Goal: Task Accomplishment & Management: Use online tool/utility

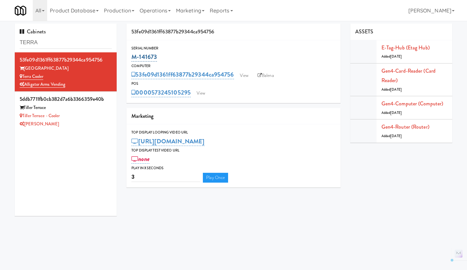
drag, startPoint x: 164, startPoint y: 56, endPoint x: 132, endPoint y: 57, distance: 31.5
click at [132, 57] on div "M-141673" at bounding box center [233, 56] width 204 height 11
copy link "M-141673"
click at [205, 92] on link "View" at bounding box center [200, 93] width 15 height 10
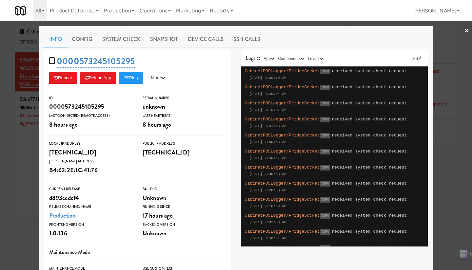
click at [289, 25] on div at bounding box center [236, 135] width 472 height 270
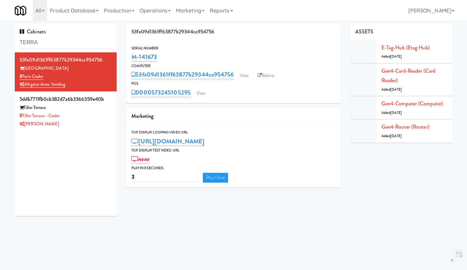
drag, startPoint x: 192, startPoint y: 103, endPoint x: 153, endPoint y: 98, distance: 39.3
click at [153, 98] on div "Serial Number M-141673 Computer 53fe09d1361ff63877b29344ca954756 View Balena PO…" at bounding box center [234, 71] width 214 height 63
copy link "573245105295"
click at [204, 93] on link "View" at bounding box center [200, 93] width 15 height 10
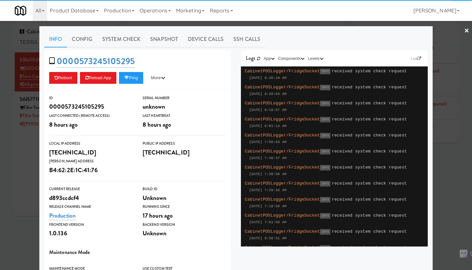
click at [267, 24] on div at bounding box center [236, 135] width 472 height 270
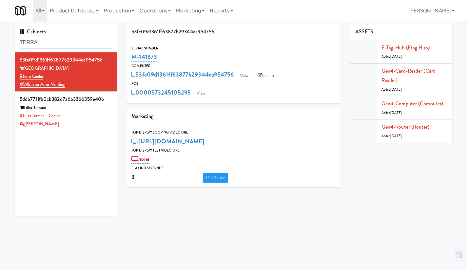
click at [243, 70] on div "53fe09d1361ff63877b29344ca954756 View Balena" at bounding box center [233, 74] width 204 height 11
click at [244, 73] on link "View" at bounding box center [244, 76] width 15 height 10
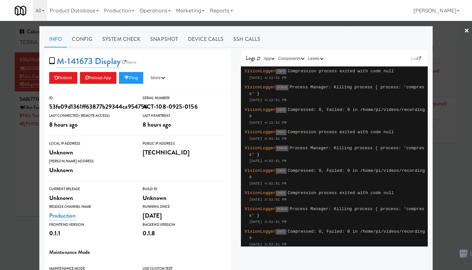
click at [20, 171] on div at bounding box center [236, 135] width 472 height 270
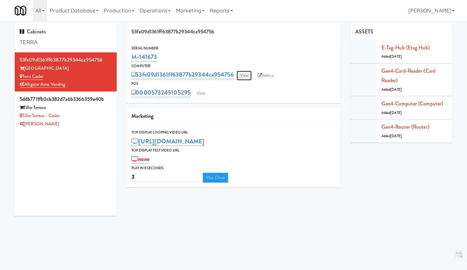
click at [241, 79] on link "View" at bounding box center [244, 76] width 15 height 10
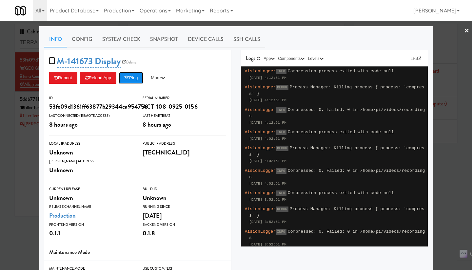
click at [132, 75] on button "Ping" at bounding box center [131, 78] width 24 height 12
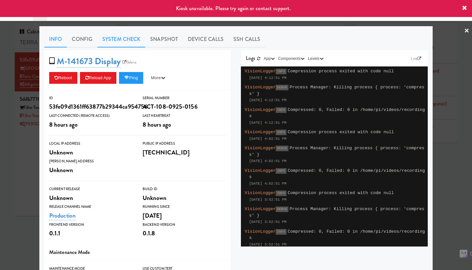
click at [115, 38] on link "System Check" at bounding box center [121, 39] width 48 height 16
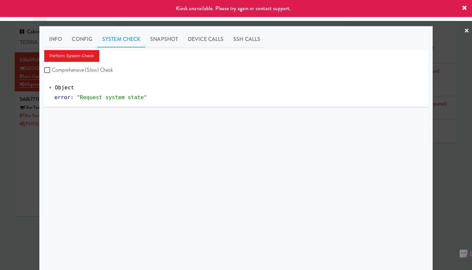
click at [87, 74] on label "Comprehensive (Slow) Check" at bounding box center [78, 70] width 69 height 10
click at [52, 73] on input "Comprehensive (Slow) Check" at bounding box center [48, 70] width 8 height 5
checkbox input "true"
click at [450, 171] on div at bounding box center [236, 135] width 472 height 270
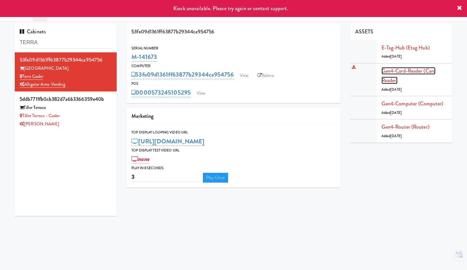
click at [411, 74] on link "Gen4-card-reader (Card Reader)" at bounding box center [408, 75] width 54 height 17
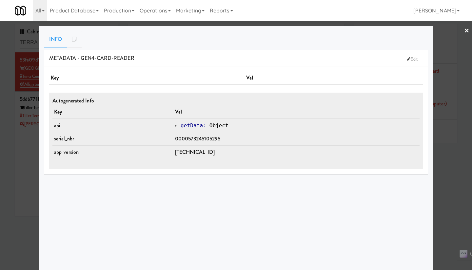
click at [448, 169] on div at bounding box center [236, 135] width 472 height 270
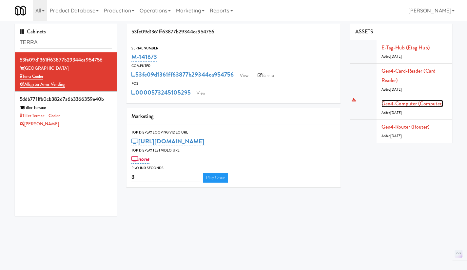
click at [413, 104] on link "Gen4-computer (Computer)" at bounding box center [412, 104] width 62 height 8
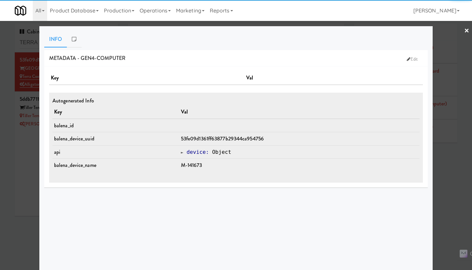
click at [443, 173] on div at bounding box center [236, 135] width 472 height 270
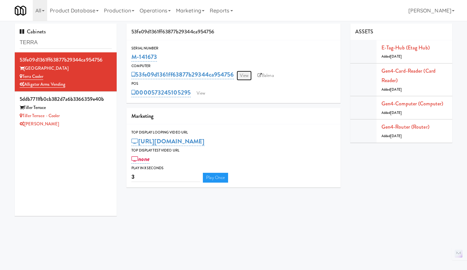
click at [246, 78] on link "View" at bounding box center [244, 76] width 15 height 10
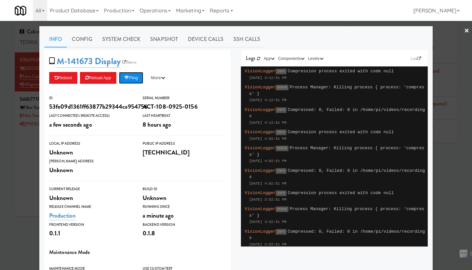
click at [135, 80] on button "Ping" at bounding box center [131, 78] width 24 height 12
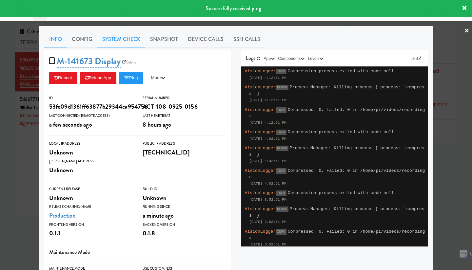
click at [127, 44] on link "System Check" at bounding box center [121, 39] width 48 height 16
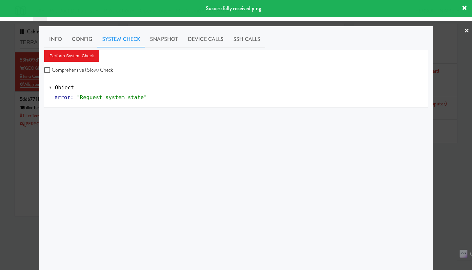
click at [93, 72] on label "Comprehensive (Slow) Check" at bounding box center [78, 70] width 69 height 10
click at [52, 72] on input "Comprehensive (Slow) Check" at bounding box center [48, 70] width 8 height 5
checkbox input "true"
click at [83, 58] on button "Perform System Check" at bounding box center [71, 56] width 55 height 12
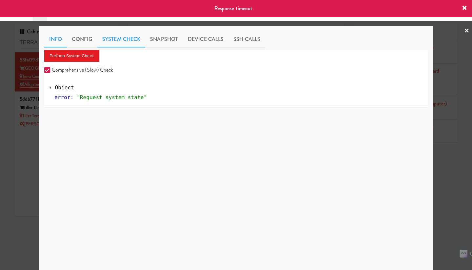
click at [52, 39] on link "Info" at bounding box center [55, 39] width 23 height 16
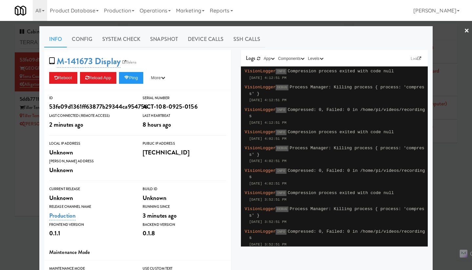
click at [128, 84] on div "M-141673 Display Balena Reboot Reload App Ping More Ping Server Restart Server …" at bounding box center [137, 70] width 187 height 40
click at [130, 81] on button "Ping" at bounding box center [131, 78] width 24 height 12
click at [133, 75] on button "Ping" at bounding box center [131, 78] width 24 height 12
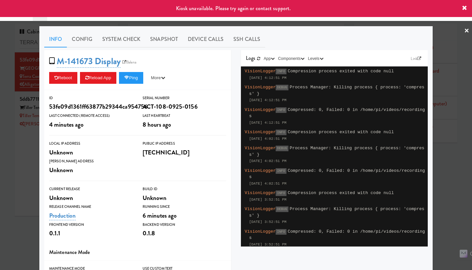
click at [25, 169] on div at bounding box center [236, 135] width 472 height 270
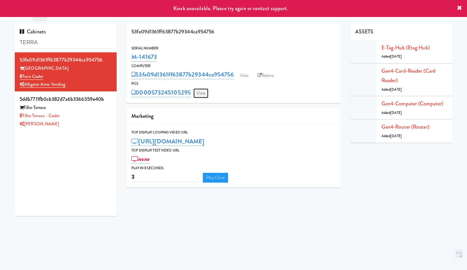
click at [202, 93] on link "View" at bounding box center [200, 93] width 15 height 10
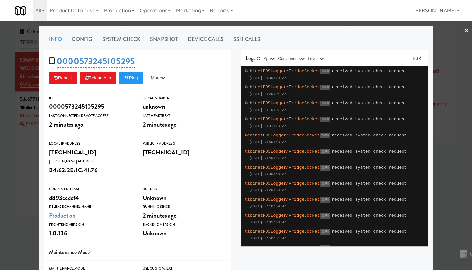
click at [28, 170] on div at bounding box center [236, 135] width 472 height 270
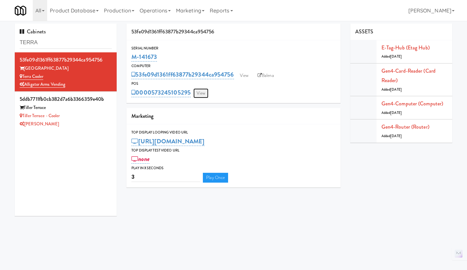
click at [198, 95] on link "View" at bounding box center [200, 93] width 15 height 10
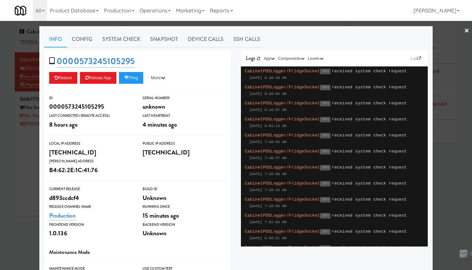
click at [286, 25] on div at bounding box center [236, 135] width 472 height 270
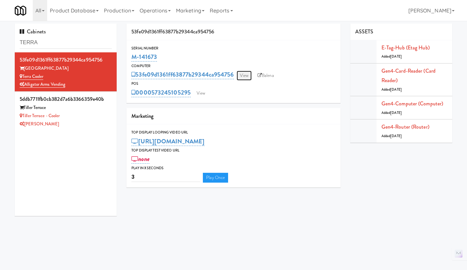
click at [246, 75] on link "View" at bounding box center [244, 76] width 15 height 10
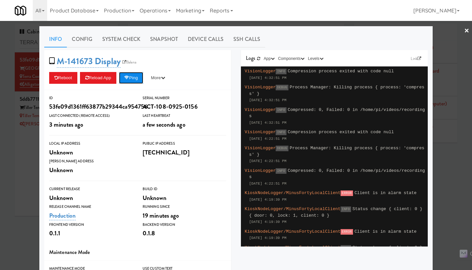
click at [127, 78] on icon at bounding box center [126, 78] width 5 height 4
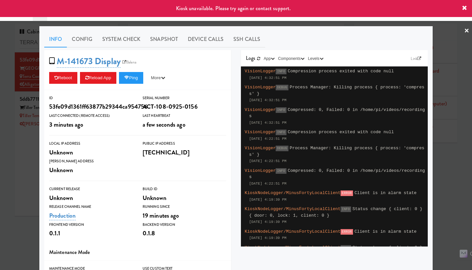
click at [245, 23] on div at bounding box center [236, 135] width 472 height 270
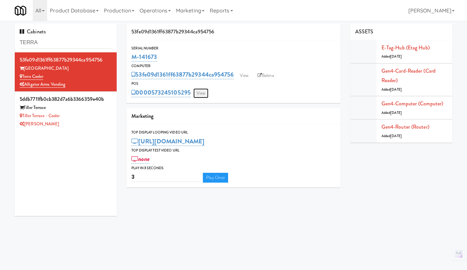
click at [202, 93] on link "View" at bounding box center [200, 93] width 15 height 10
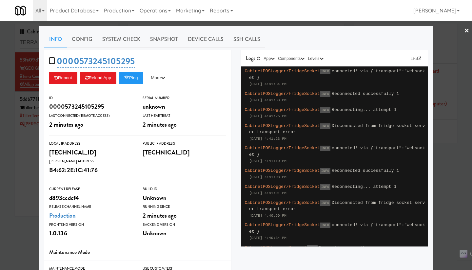
click at [286, 25] on div at bounding box center [236, 135] width 472 height 270
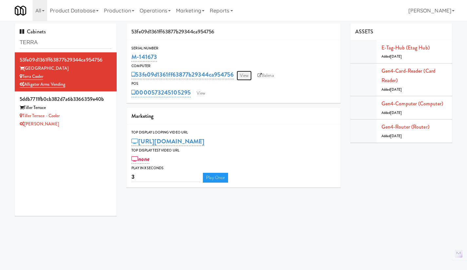
click at [242, 74] on link "View" at bounding box center [244, 76] width 15 height 10
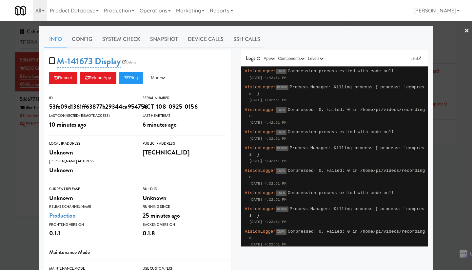
click at [452, 188] on div at bounding box center [236, 135] width 472 height 270
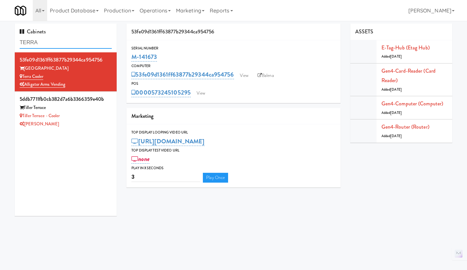
click at [41, 40] on input "TERRA" at bounding box center [66, 43] width 92 height 12
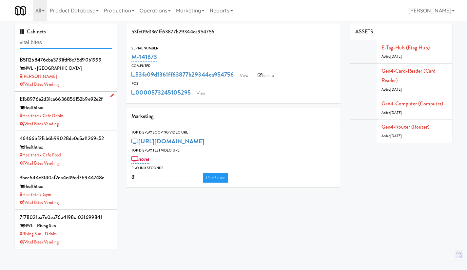
type input "vital bites"
click at [80, 120] on div "Vital Bites Vending" at bounding box center [66, 124] width 92 height 8
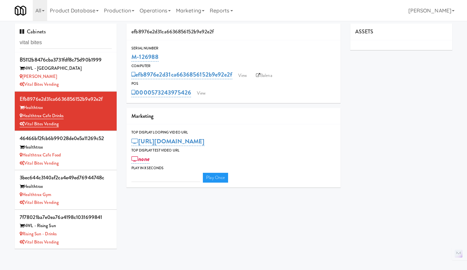
type input "3"
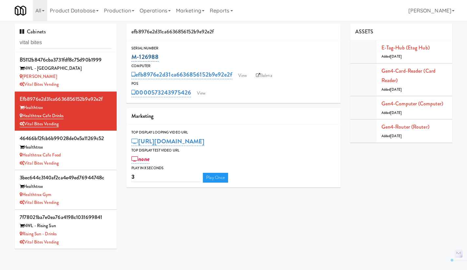
drag, startPoint x: 176, startPoint y: 59, endPoint x: 133, endPoint y: 59, distance: 43.3
click at [133, 59] on div "M-126988" at bounding box center [233, 56] width 204 height 11
copy link "M-126988"
click at [245, 77] on link "View" at bounding box center [242, 76] width 15 height 10
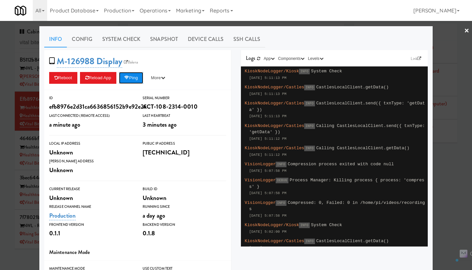
click at [131, 79] on button "Ping" at bounding box center [131, 78] width 24 height 12
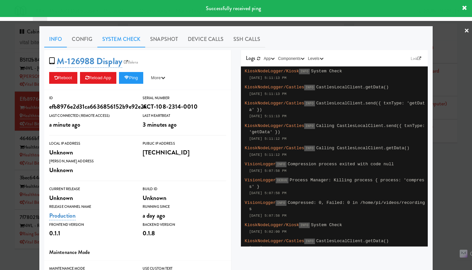
click at [128, 42] on link "System Check" at bounding box center [121, 39] width 48 height 16
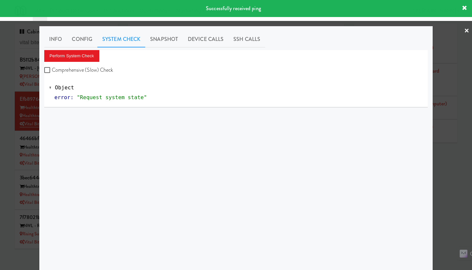
click at [89, 71] on label "Comprehensive (Slow) Check" at bounding box center [78, 70] width 69 height 10
click at [52, 71] on input "Comprehensive (Slow) Check" at bounding box center [48, 70] width 8 height 5
checkbox input "true"
click at [81, 55] on button "Perform System Check" at bounding box center [71, 56] width 55 height 12
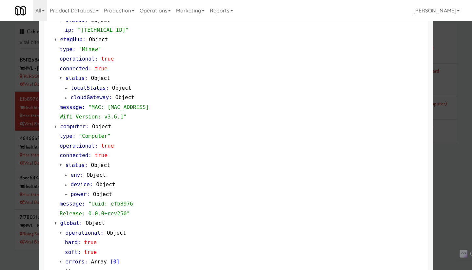
scroll to position [538, 0]
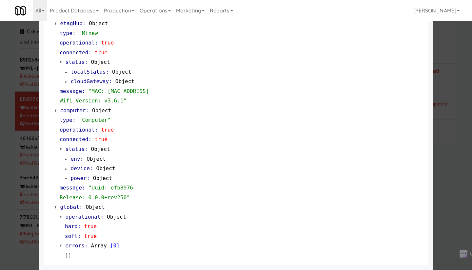
click at [448, 171] on div at bounding box center [236, 135] width 472 height 270
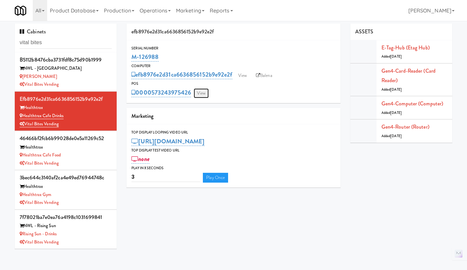
click at [205, 94] on link "View" at bounding box center [201, 93] width 15 height 10
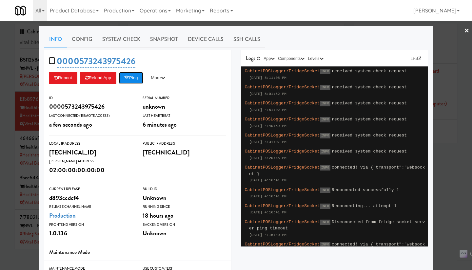
click at [128, 78] on icon at bounding box center [126, 78] width 5 height 4
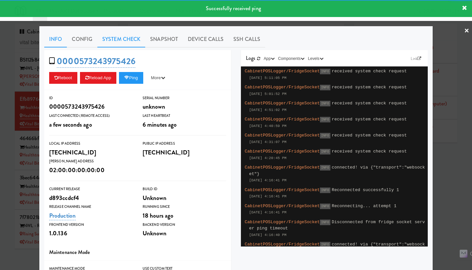
click at [115, 36] on link "System Check" at bounding box center [121, 39] width 48 height 16
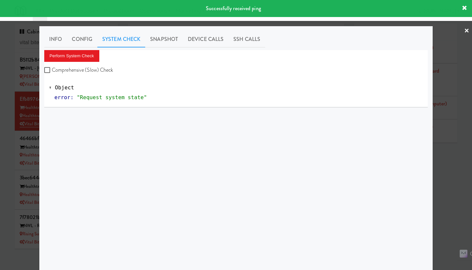
click at [451, 168] on div at bounding box center [236, 135] width 472 height 270
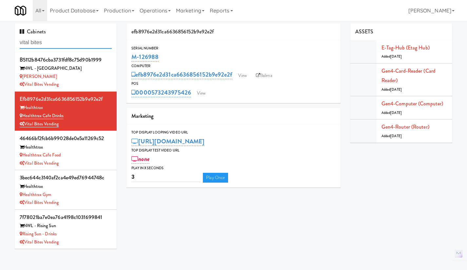
click at [46, 40] on input "vital bites" at bounding box center [66, 43] width 92 height 12
click at [42, 43] on input "vital bites" at bounding box center [66, 43] width 92 height 12
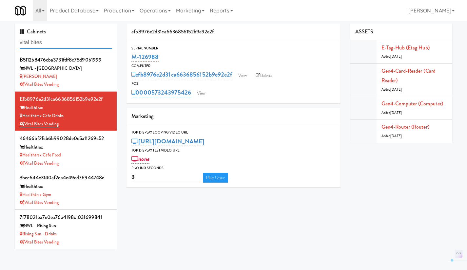
click at [42, 43] on input "vital bites" at bounding box center [66, 43] width 92 height 12
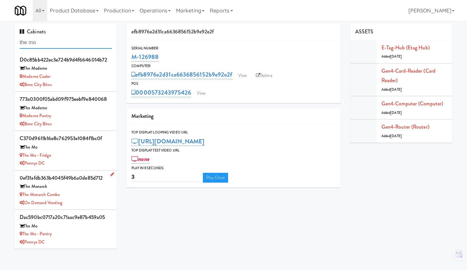
scroll to position [40, 0]
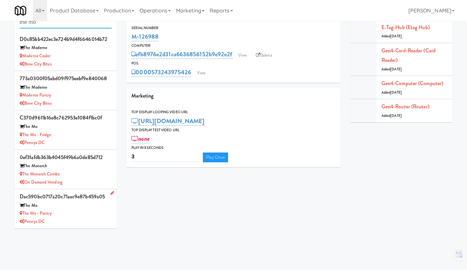
type input "the mo"
click at [75, 215] on div "The Mo - Pantry" at bounding box center [66, 213] width 92 height 8
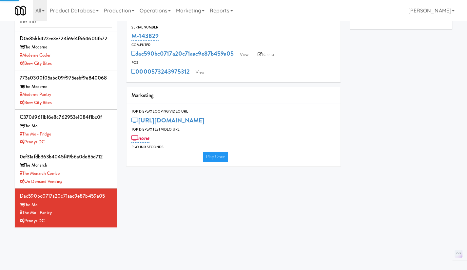
type input "3"
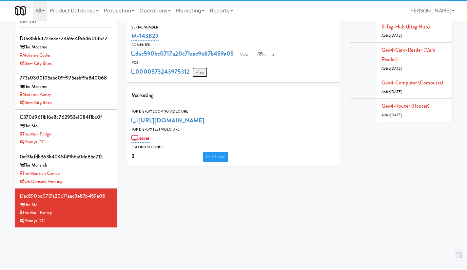
click at [203, 71] on link "View" at bounding box center [199, 73] width 15 height 10
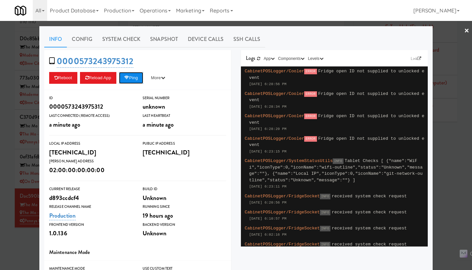
click at [133, 79] on button "Ping" at bounding box center [131, 78] width 24 height 12
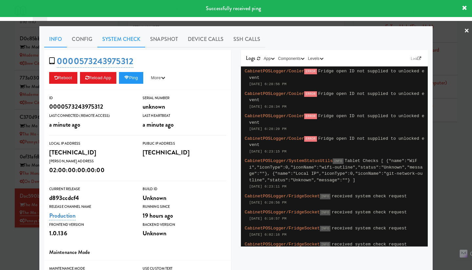
click at [136, 38] on link "System Check" at bounding box center [121, 39] width 48 height 16
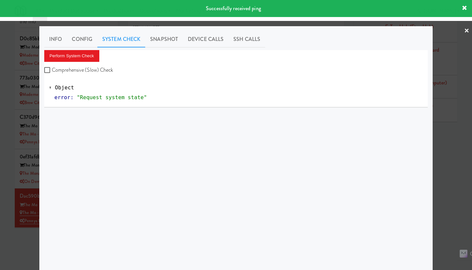
click at [5, 142] on div at bounding box center [236, 135] width 472 height 270
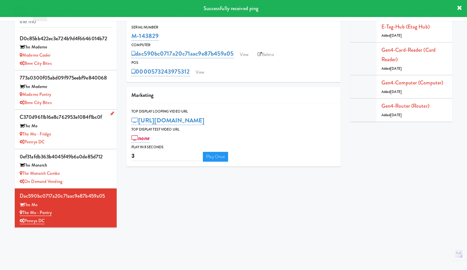
click at [86, 135] on div "The Mo - Fridge" at bounding box center [66, 134] width 92 height 8
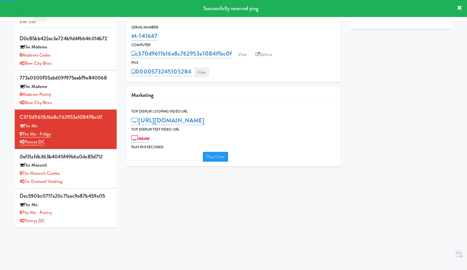
type input "3"
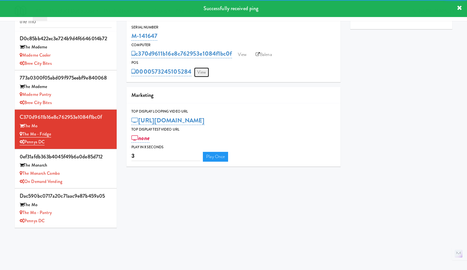
click at [203, 73] on link "View" at bounding box center [201, 73] width 15 height 10
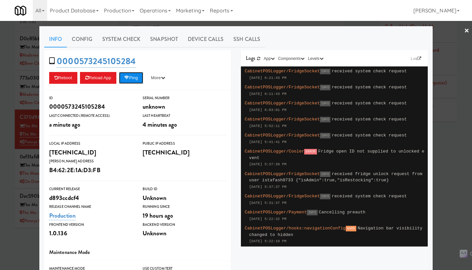
click at [130, 79] on button "Ping" at bounding box center [131, 78] width 24 height 12
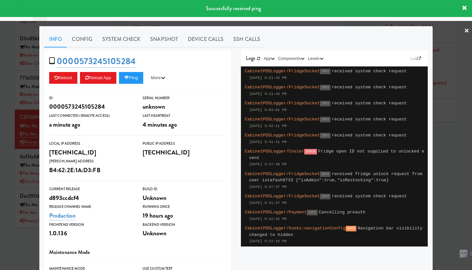
click at [5, 135] on div at bounding box center [236, 135] width 472 height 270
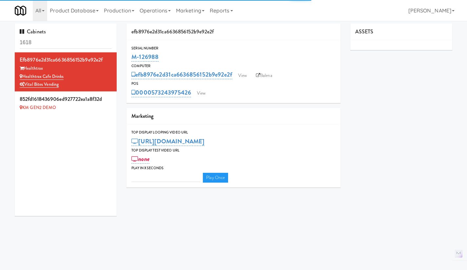
type input "3"
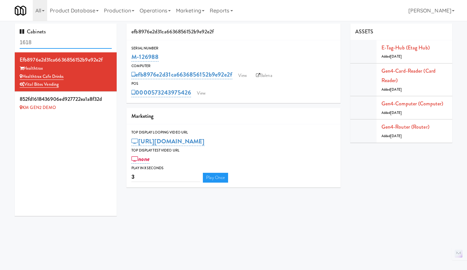
click at [58, 40] on input "1618" at bounding box center [66, 43] width 92 height 12
paste input "M-12698"
click at [242, 77] on link "View" at bounding box center [242, 76] width 15 height 10
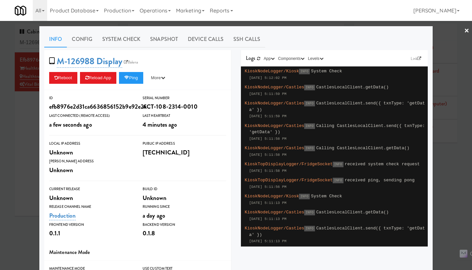
click at [23, 130] on div at bounding box center [236, 135] width 472 height 270
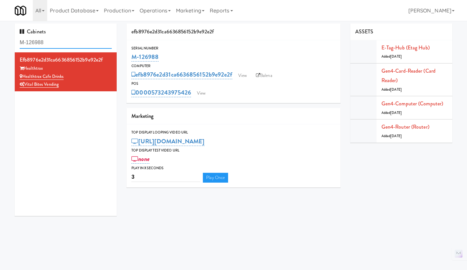
click at [45, 47] on input "M-126988" at bounding box center [66, 43] width 92 height 12
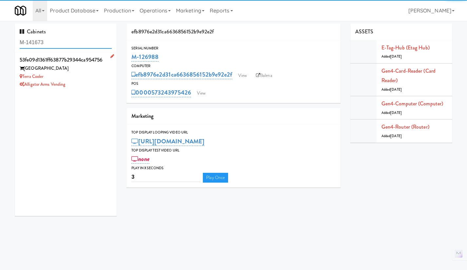
type input "M-141673"
click at [92, 75] on div "Terra Cooler" at bounding box center [66, 77] width 92 height 8
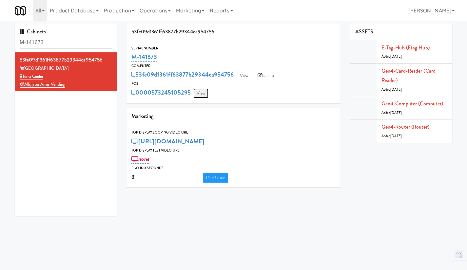
click at [201, 93] on link "View" at bounding box center [200, 93] width 15 height 10
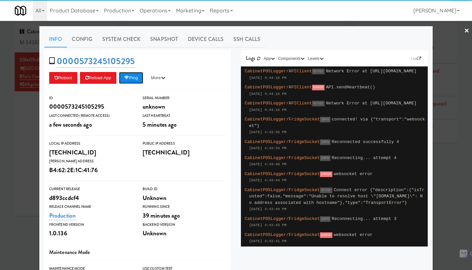
click at [137, 73] on button "Ping" at bounding box center [131, 78] width 24 height 12
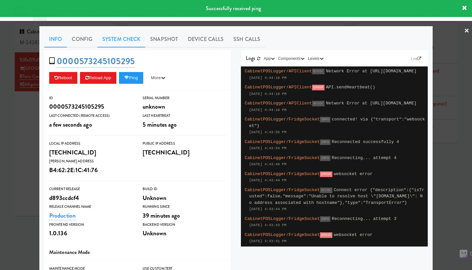
click at [129, 40] on link "System Check" at bounding box center [121, 39] width 48 height 16
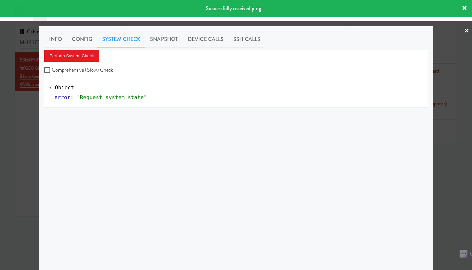
click at [98, 70] on label "Comprehensive (Slow) Check" at bounding box center [78, 70] width 69 height 10
click at [52, 70] on input "Comprehensive (Slow) Check" at bounding box center [48, 70] width 8 height 5
checkbox input "true"
click at [89, 58] on button "Perform System Check" at bounding box center [71, 56] width 55 height 12
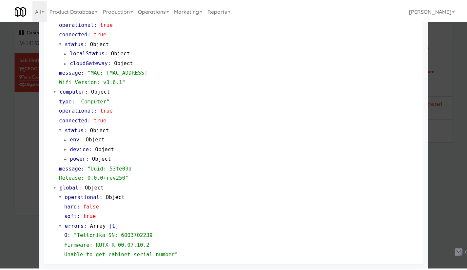
scroll to position [568, 0]
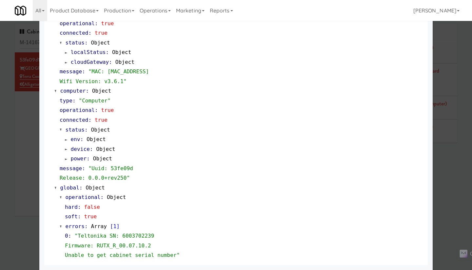
click at [33, 148] on div at bounding box center [236, 135] width 472 height 270
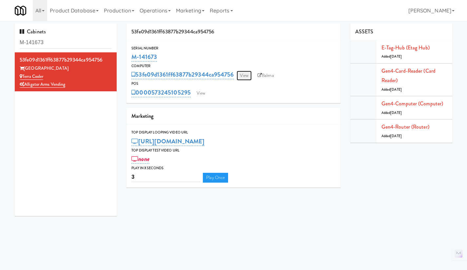
click at [242, 73] on link "View" at bounding box center [244, 76] width 15 height 10
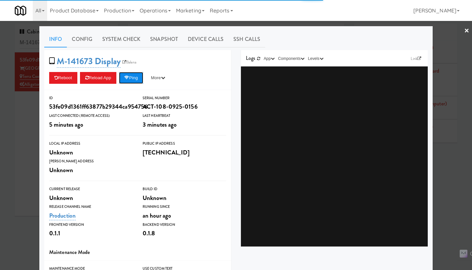
click at [134, 80] on button "Ping" at bounding box center [131, 78] width 24 height 12
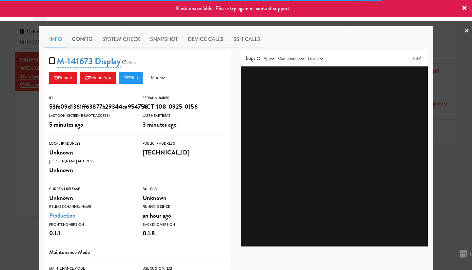
click at [31, 128] on div at bounding box center [236, 135] width 472 height 270
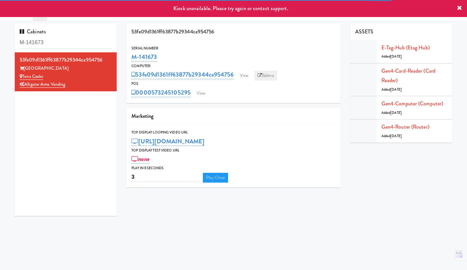
click at [271, 73] on link "Balena" at bounding box center [265, 76] width 23 height 10
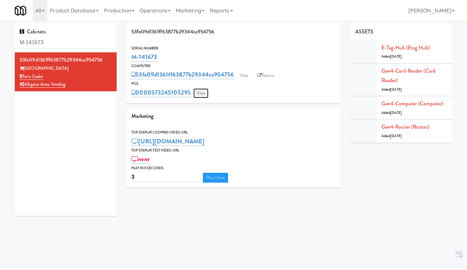
click at [200, 94] on link "View" at bounding box center [200, 93] width 15 height 10
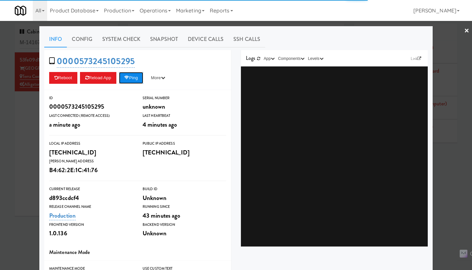
click at [134, 77] on button "Ping" at bounding box center [131, 78] width 24 height 12
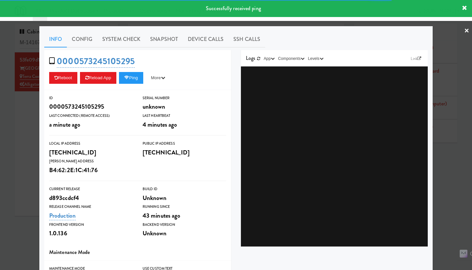
click at [22, 136] on div at bounding box center [236, 135] width 472 height 270
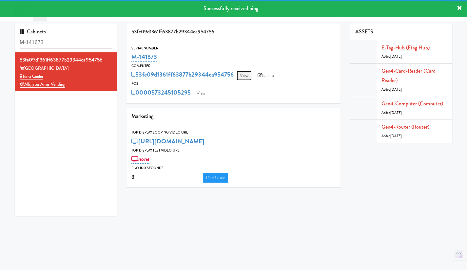
click at [248, 73] on link "View" at bounding box center [244, 76] width 15 height 10
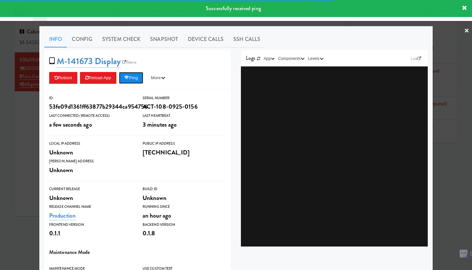
click at [134, 73] on button "Ping" at bounding box center [131, 78] width 24 height 12
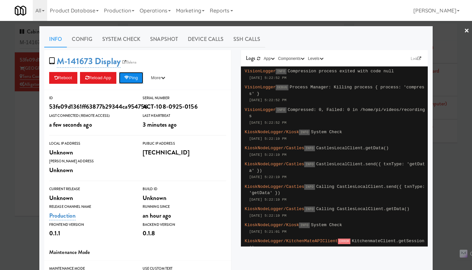
click at [132, 76] on button "Ping" at bounding box center [131, 78] width 24 height 12
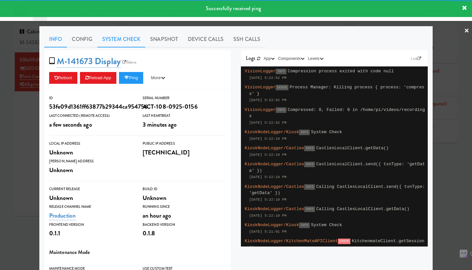
click at [122, 35] on link "System Check" at bounding box center [121, 39] width 48 height 16
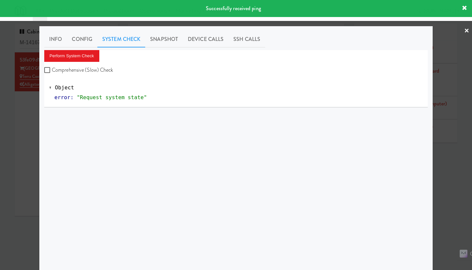
click at [94, 70] on label "Comprehensive (Slow) Check" at bounding box center [78, 70] width 69 height 10
click at [52, 70] on input "Comprehensive (Slow) Check" at bounding box center [48, 70] width 8 height 5
checkbox input "true"
click at [80, 53] on button "Perform System Check" at bounding box center [71, 56] width 55 height 12
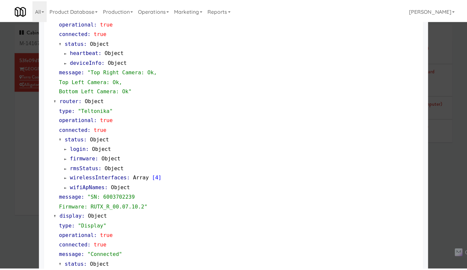
scroll to position [277, 0]
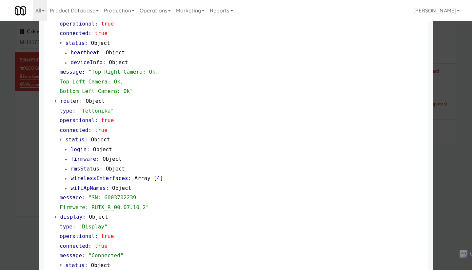
click at [13, 132] on div at bounding box center [236, 135] width 472 height 270
